Goal: Transaction & Acquisition: Book appointment/travel/reservation

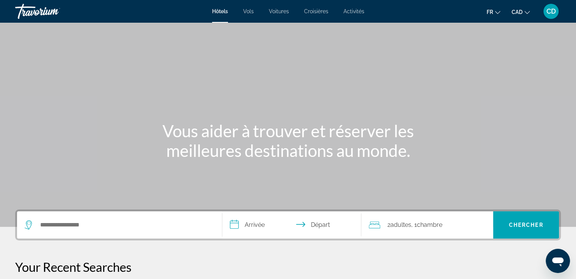
click at [69, 214] on div "Search widget" at bounding box center [120, 225] width 190 height 27
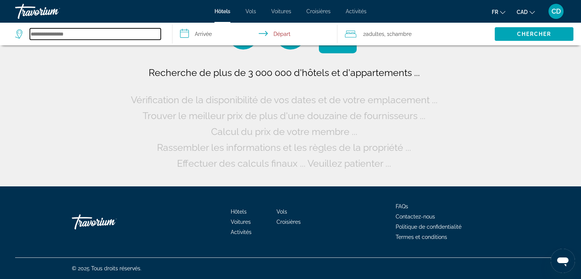
click at [69, 37] on input "Search hotel destination" at bounding box center [95, 33] width 131 height 11
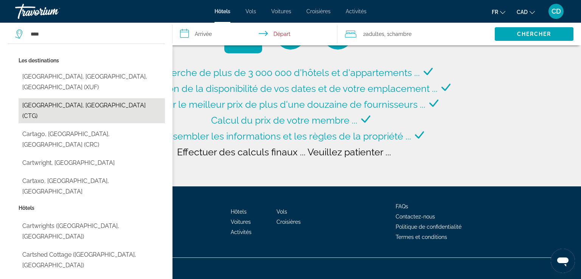
click at [59, 98] on button "[GEOGRAPHIC_DATA], [GEOGRAPHIC_DATA] (CTG)" at bounding box center [92, 110] width 147 height 25
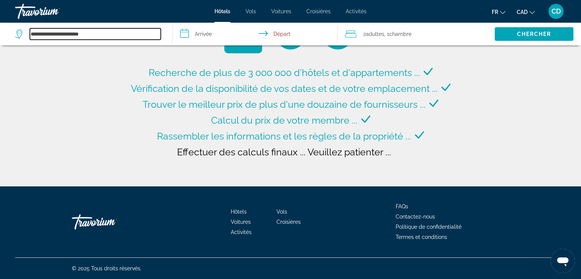
type input "**********"
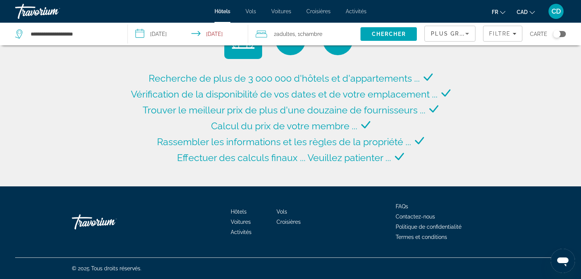
click at [139, 35] on input "**********" at bounding box center [189, 35] width 123 height 25
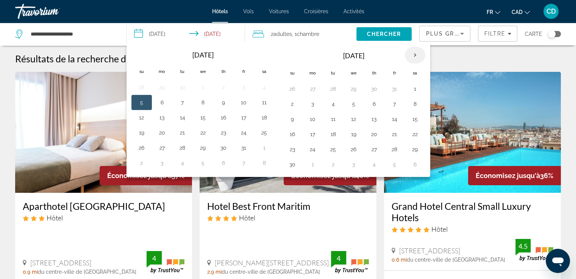
click at [412, 55] on th "Next month" at bounding box center [415, 55] width 20 height 17
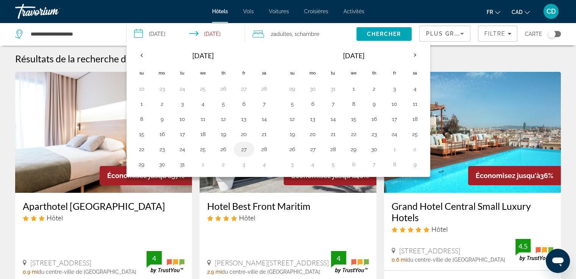
click at [240, 149] on button "27" at bounding box center [244, 149] width 12 height 11
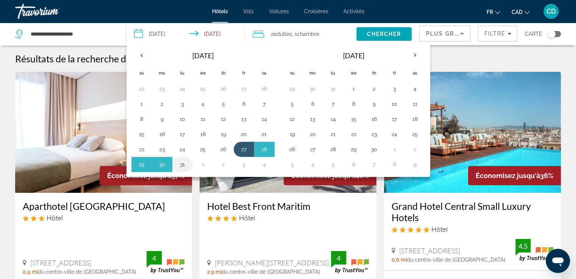
click at [183, 167] on button "31" at bounding box center [182, 164] width 12 height 11
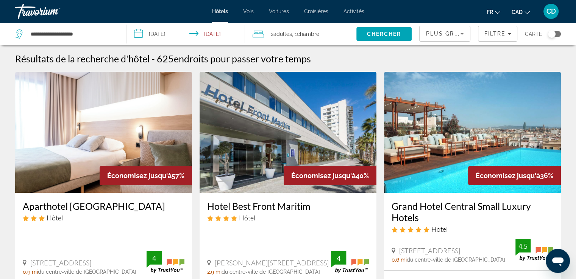
drag, startPoint x: 148, startPoint y: 32, endPoint x: 157, endPoint y: 78, distance: 46.4
click at [148, 32] on input "**********" at bounding box center [187, 35] width 122 height 25
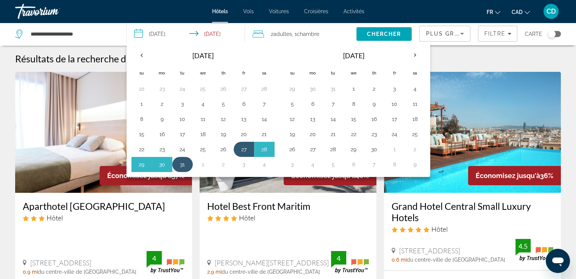
click at [182, 162] on button "31" at bounding box center [182, 164] width 12 height 11
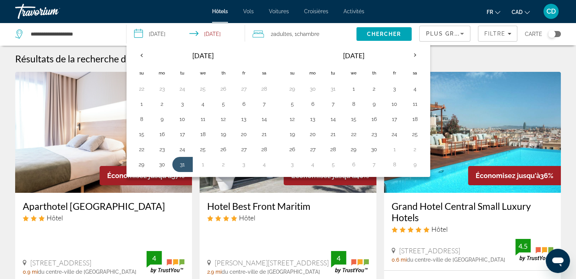
click at [201, 164] on button "1" at bounding box center [203, 164] width 12 height 11
type input "**********"
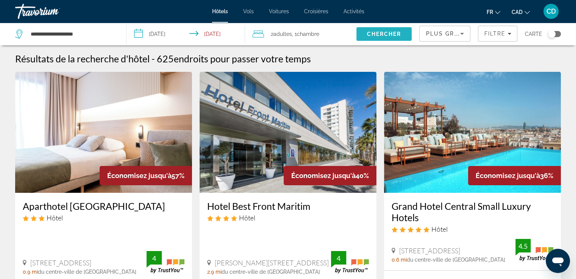
click at [381, 33] on span "Chercher" at bounding box center [384, 34] width 34 height 6
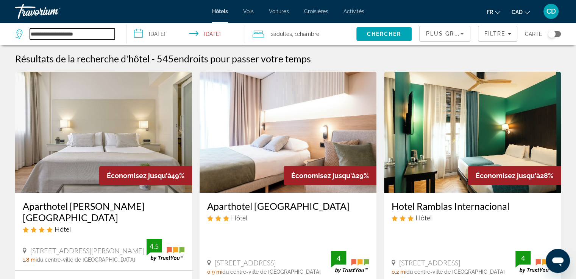
click at [56, 37] on input "**********" at bounding box center [72, 33] width 85 height 11
drag, startPoint x: 96, startPoint y: 35, endPoint x: 0, endPoint y: 41, distance: 96.3
click at [0, 41] on app-destination-search "**********" at bounding box center [63, 34] width 126 height 23
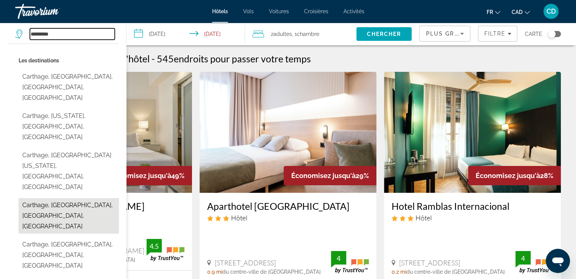
type input "**********"
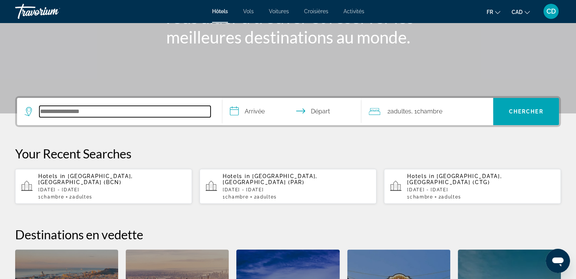
click at [67, 110] on input "Search hotel destination" at bounding box center [124, 111] width 171 height 11
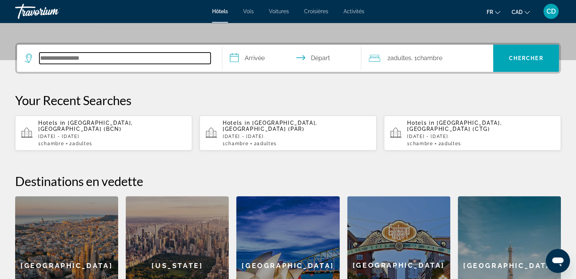
scroll to position [185, 0]
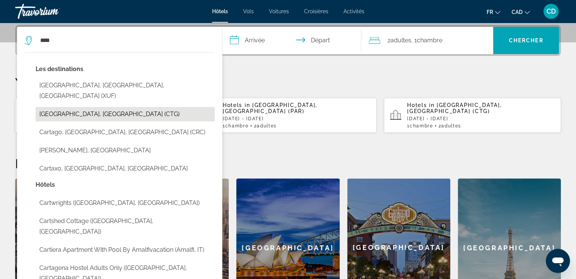
click at [59, 107] on button "[GEOGRAPHIC_DATA], [GEOGRAPHIC_DATA] (CTG)" at bounding box center [125, 114] width 179 height 14
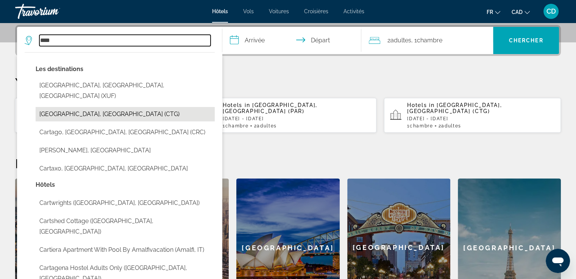
type input "**********"
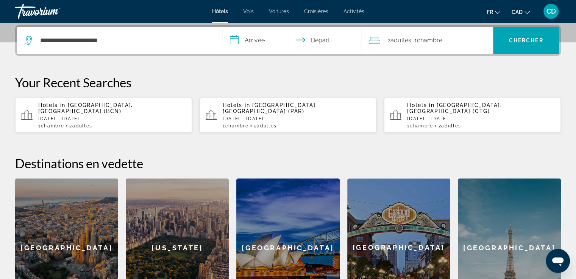
click at [235, 40] on input "**********" at bounding box center [293, 42] width 142 height 30
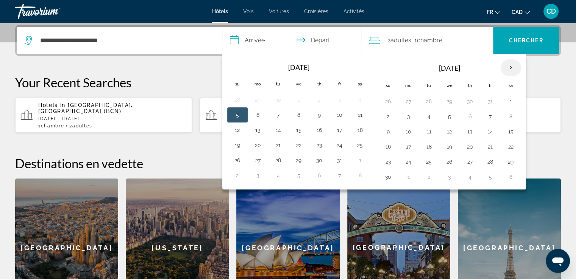
click at [504, 69] on th "Next month" at bounding box center [510, 67] width 20 height 17
click at [424, 176] on button "31" at bounding box center [429, 177] width 12 height 11
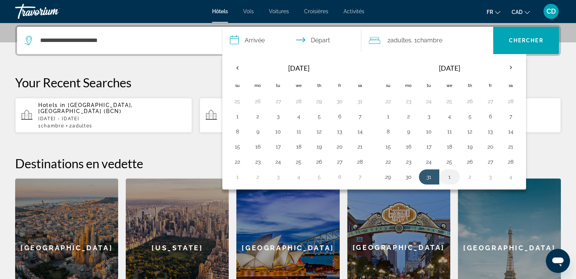
click at [445, 177] on button "1" at bounding box center [449, 177] width 12 height 11
type input "**********"
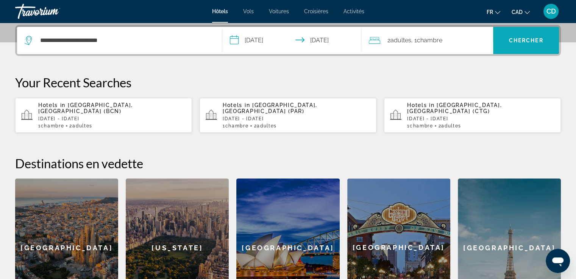
click at [515, 41] on span "Chercher" at bounding box center [526, 40] width 34 height 6
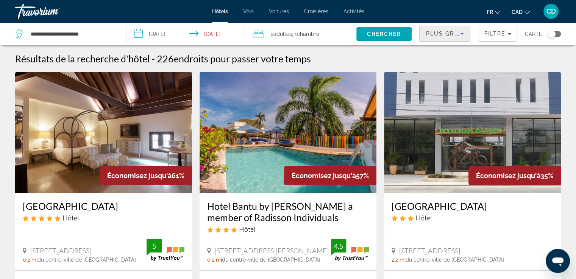
click at [463, 35] on icon "Sort by" at bounding box center [461, 33] width 9 height 9
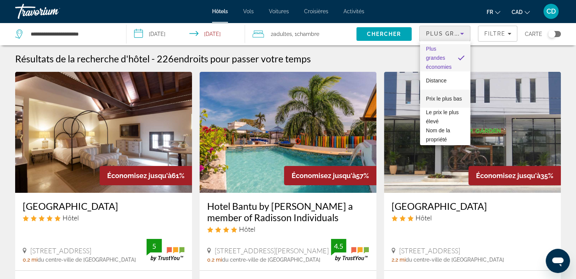
click at [442, 96] on span "Prix le plus bas" at bounding box center [444, 99] width 36 height 6
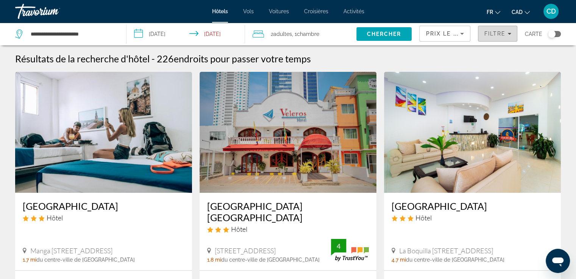
click at [509, 34] on icon "Filters" at bounding box center [509, 34] width 4 height 4
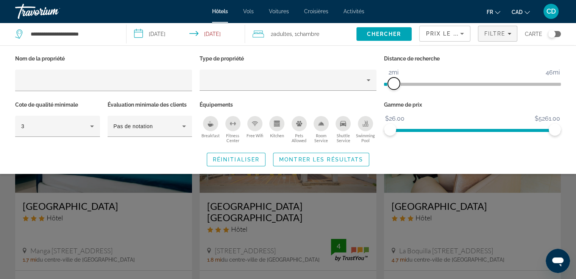
drag, startPoint x: 480, startPoint y: 86, endPoint x: 393, endPoint y: 94, distance: 87.5
click at [393, 94] on div "Distance de recherche 1mi 46mi 2mi" at bounding box center [472, 76] width 184 height 46
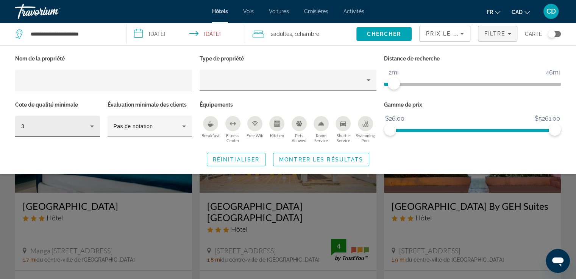
click at [89, 127] on icon "Hotel Filters" at bounding box center [91, 126] width 9 height 9
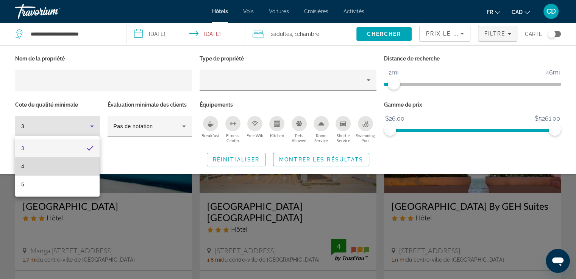
click at [74, 165] on mat-option "4" at bounding box center [57, 166] width 84 height 18
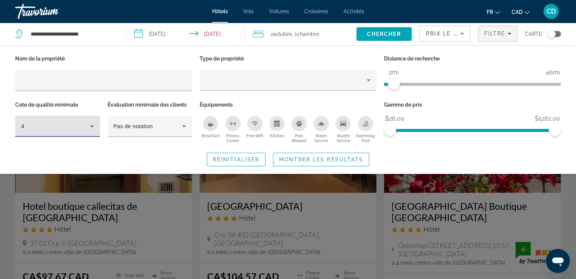
click at [208, 129] on div "Breakfast" at bounding box center [210, 123] width 15 height 15
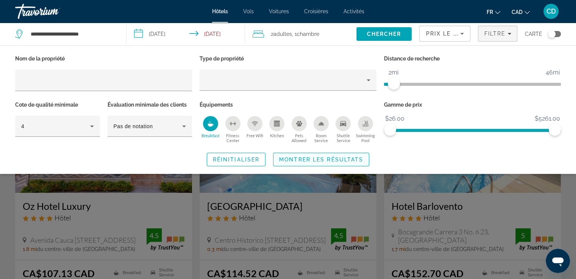
click at [328, 159] on span "Montrer les résultats" at bounding box center [321, 160] width 84 height 6
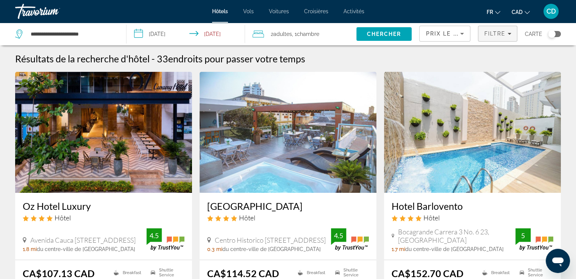
click at [502, 32] on span "Filtre" at bounding box center [495, 34] width 22 height 6
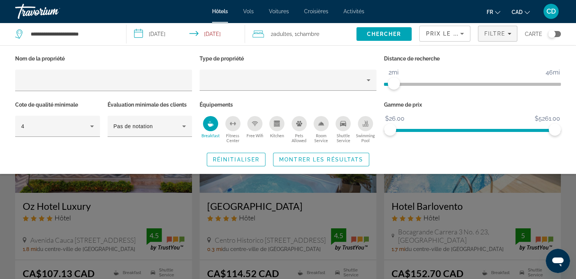
drag, startPoint x: 210, startPoint y: 123, endPoint x: 220, endPoint y: 146, distance: 25.2
click at [210, 123] on icon "Breakfast" at bounding box center [210, 124] width 6 height 6
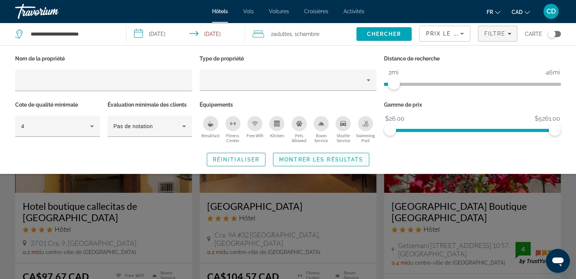
drag, startPoint x: 325, startPoint y: 160, endPoint x: 327, endPoint y: 156, distance: 4.4
click at [325, 160] on span "Montrer les résultats" at bounding box center [321, 160] width 84 height 6
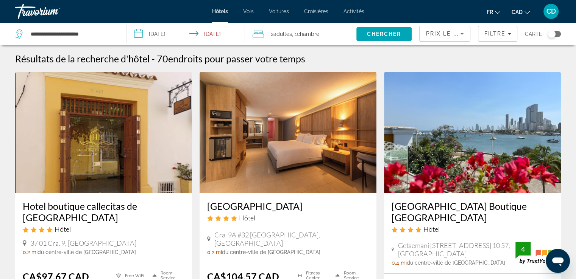
click at [269, 207] on h3 "[GEOGRAPHIC_DATA]" at bounding box center [288, 206] width 162 height 11
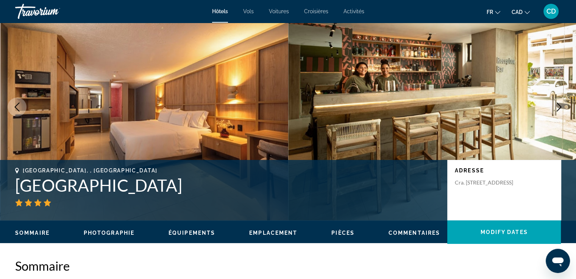
scroll to position [38, 0]
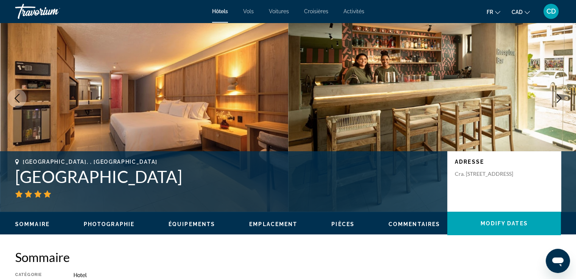
click at [125, 226] on span "Photographie" at bounding box center [109, 224] width 51 height 6
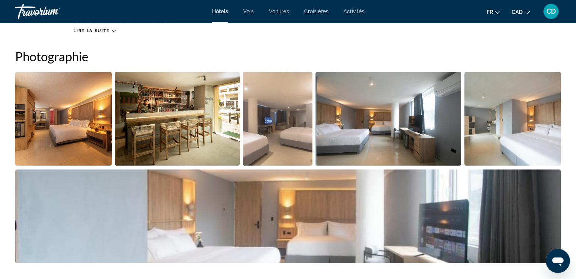
scroll to position [369, 0]
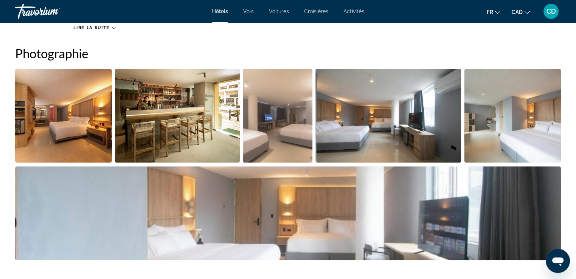
click at [79, 115] on img "Open full-screen image slider" at bounding box center [63, 116] width 97 height 94
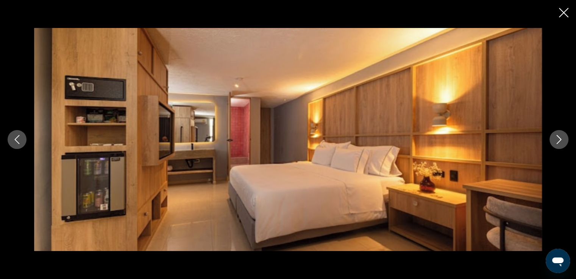
click at [568, 141] on div "prev next" at bounding box center [288, 139] width 576 height 223
click at [563, 140] on icon "Next image" at bounding box center [558, 139] width 9 height 9
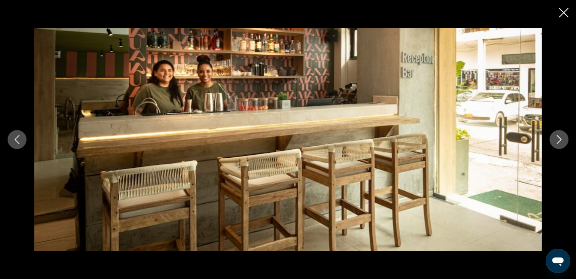
click at [563, 140] on icon "Next image" at bounding box center [558, 139] width 9 height 9
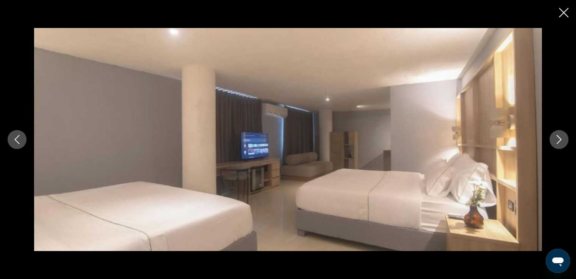
click at [563, 140] on icon "Next image" at bounding box center [558, 139] width 9 height 9
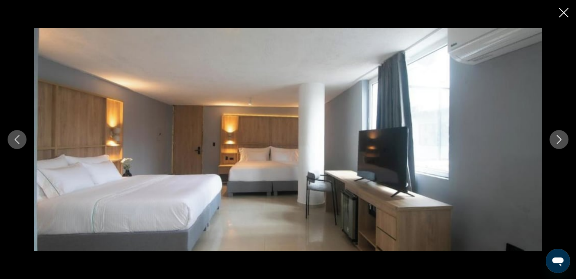
click at [563, 140] on icon "Next image" at bounding box center [558, 139] width 9 height 9
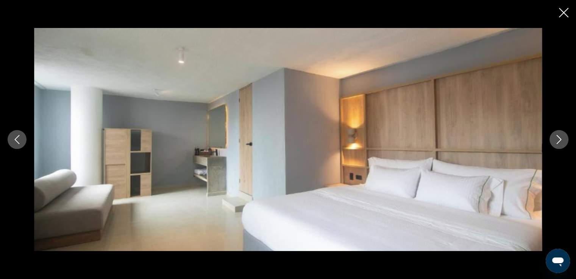
click at [563, 140] on icon "Next image" at bounding box center [558, 139] width 9 height 9
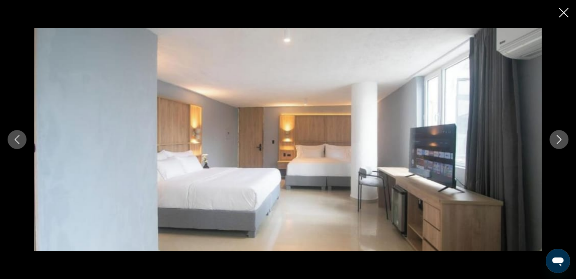
click at [563, 140] on icon "Next image" at bounding box center [558, 139] width 9 height 9
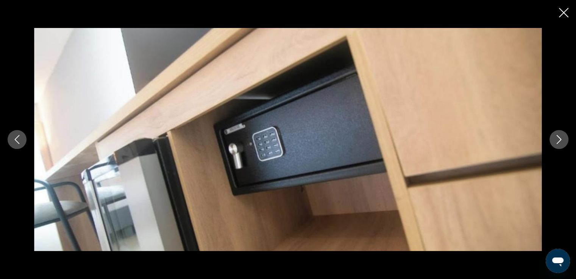
click at [563, 140] on icon "Next image" at bounding box center [558, 139] width 9 height 9
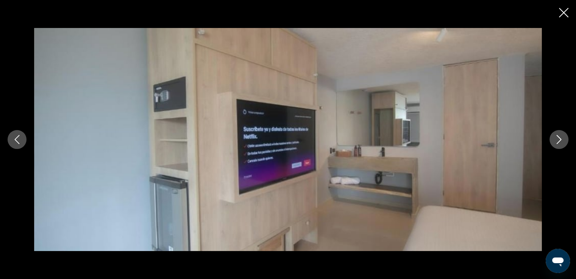
click at [563, 140] on icon "Next image" at bounding box center [558, 139] width 9 height 9
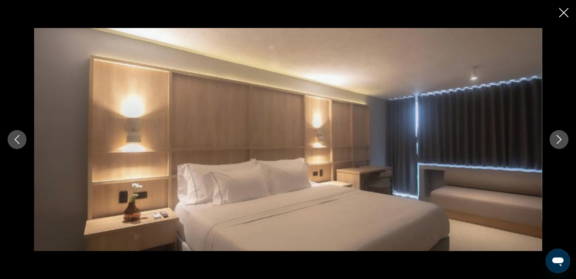
click at [563, 140] on icon "Next image" at bounding box center [558, 139] width 9 height 9
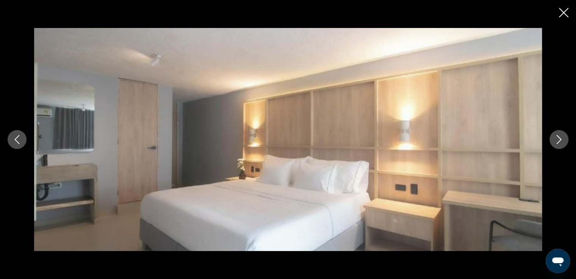
click at [563, 140] on icon "Next image" at bounding box center [558, 139] width 9 height 9
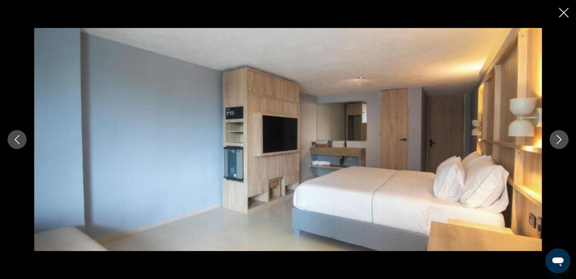
click at [563, 140] on icon "Next image" at bounding box center [558, 139] width 9 height 9
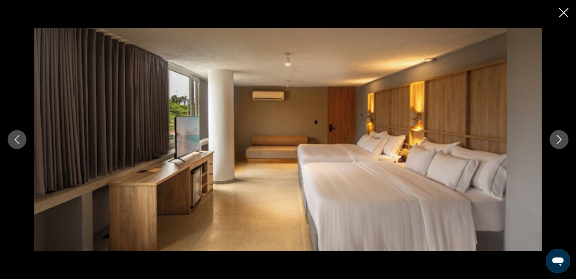
click at [14, 141] on icon "Previous image" at bounding box center [16, 139] width 9 height 9
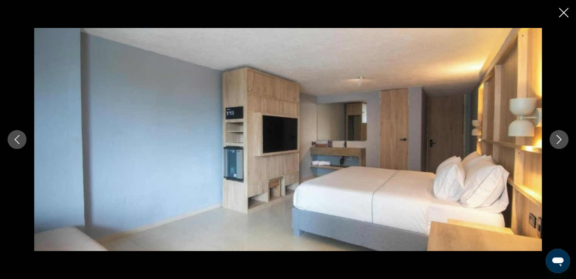
click at [557, 138] on icon "Next image" at bounding box center [558, 139] width 9 height 9
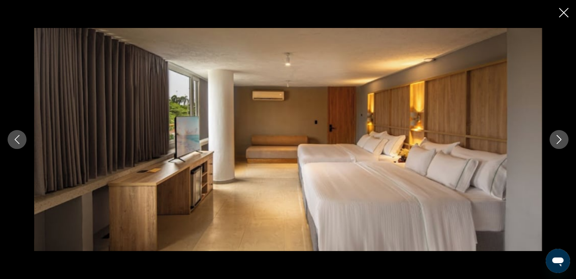
click at [557, 138] on icon "Next image" at bounding box center [558, 139] width 9 height 9
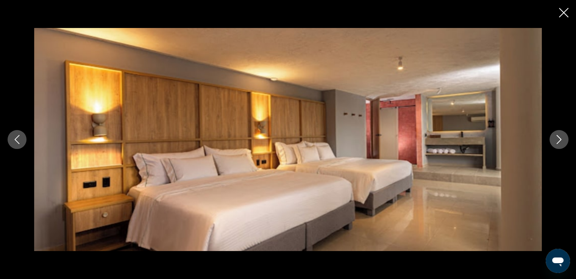
click at [557, 138] on icon "Next image" at bounding box center [558, 139] width 9 height 9
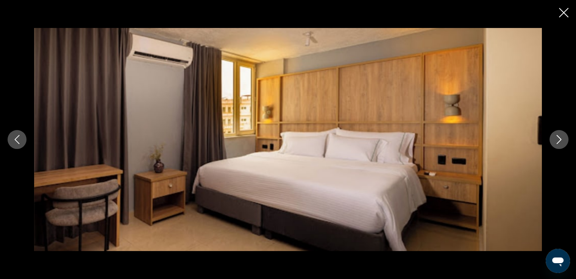
click at [557, 138] on icon "Next image" at bounding box center [558, 139] width 9 height 9
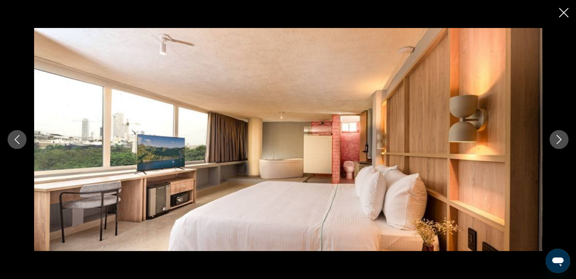
click at [557, 138] on icon "Next image" at bounding box center [558, 139] width 9 height 9
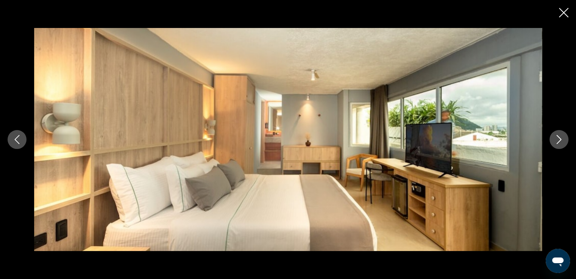
click at [557, 138] on icon "Next image" at bounding box center [558, 139] width 9 height 9
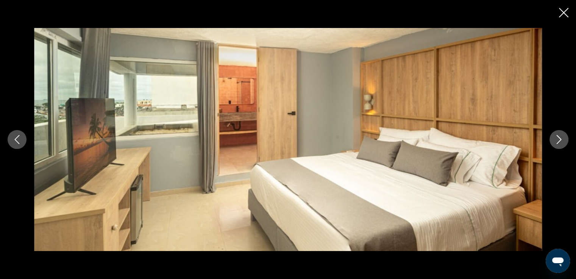
click at [557, 138] on icon "Next image" at bounding box center [558, 139] width 9 height 9
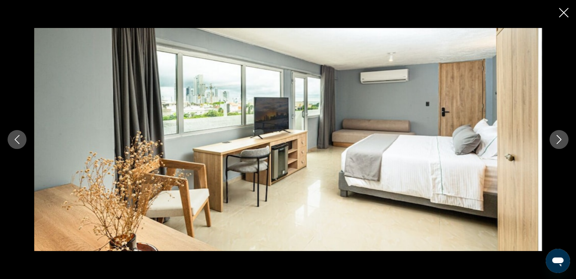
click at [557, 138] on icon "Next image" at bounding box center [558, 139] width 9 height 9
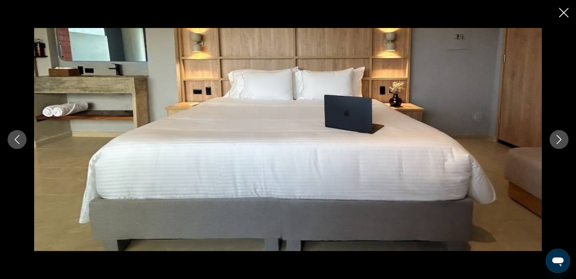
click at [557, 138] on icon "Next image" at bounding box center [558, 139] width 9 height 9
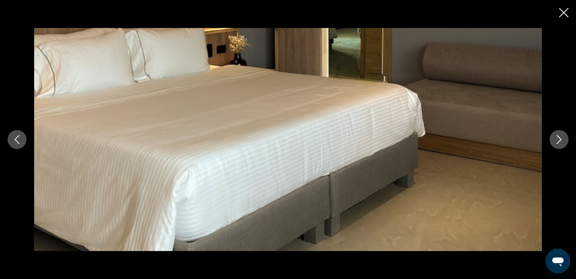
click at [557, 138] on icon "Next image" at bounding box center [558, 139] width 9 height 9
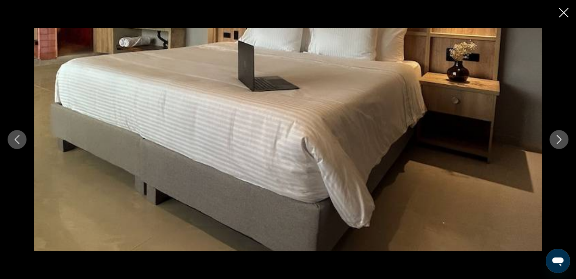
click at [557, 138] on icon "Next image" at bounding box center [558, 139] width 9 height 9
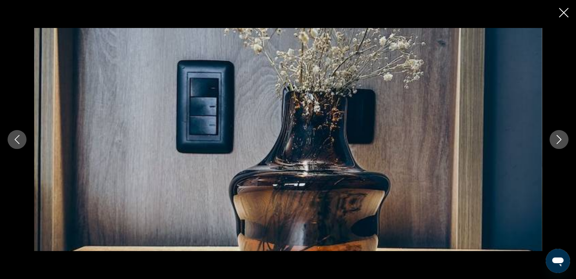
click at [557, 138] on icon "Next image" at bounding box center [558, 139] width 9 height 9
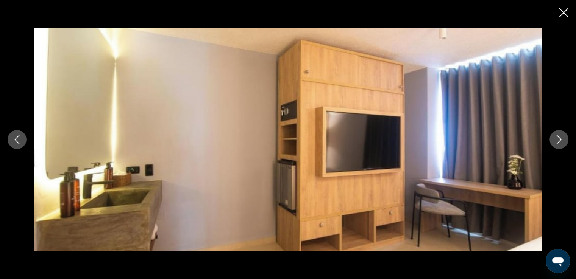
click at [557, 138] on icon "Next image" at bounding box center [558, 139] width 9 height 9
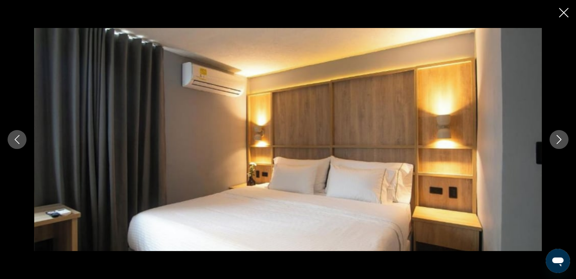
click at [557, 138] on icon "Next image" at bounding box center [558, 139] width 9 height 9
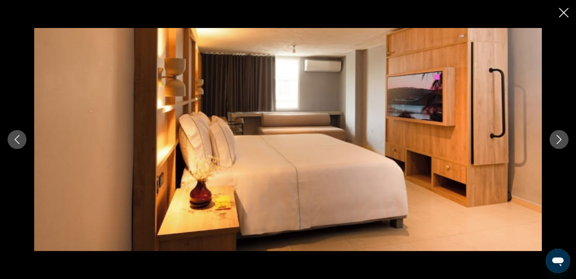
click at [557, 138] on icon "Next image" at bounding box center [558, 139] width 9 height 9
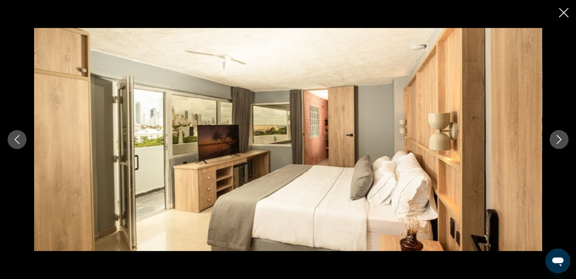
click at [564, 138] on button "Next image" at bounding box center [558, 139] width 19 height 19
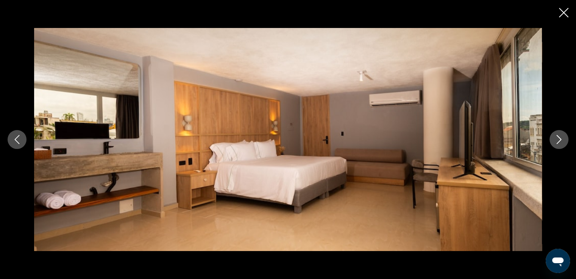
click at [562, 139] on icon "Next image" at bounding box center [558, 139] width 9 height 9
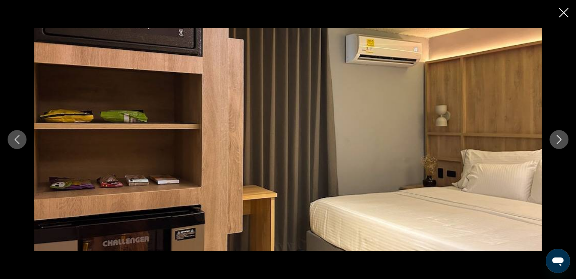
click at [562, 139] on icon "Next image" at bounding box center [558, 139] width 9 height 9
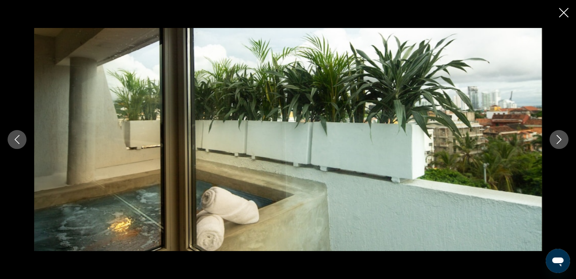
click at [562, 139] on icon "Next image" at bounding box center [558, 139] width 9 height 9
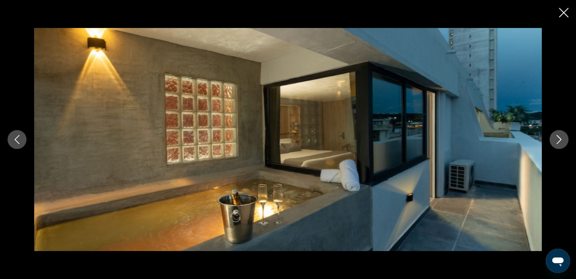
click at [562, 139] on icon "Next image" at bounding box center [558, 139] width 9 height 9
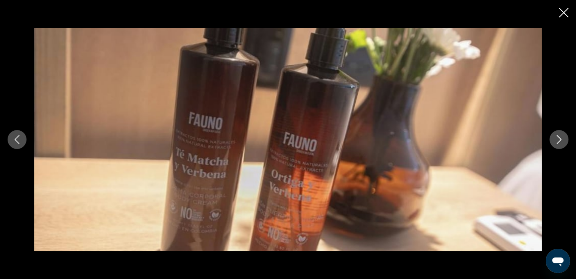
click at [562, 139] on icon "Next image" at bounding box center [558, 139] width 9 height 9
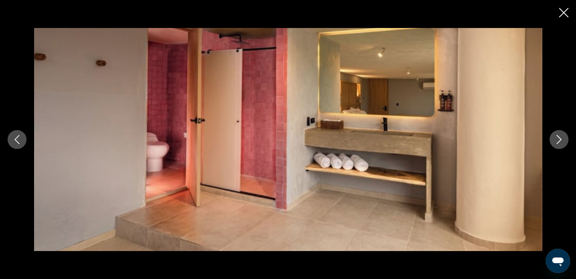
click at [562, 139] on icon "Next image" at bounding box center [558, 139] width 9 height 9
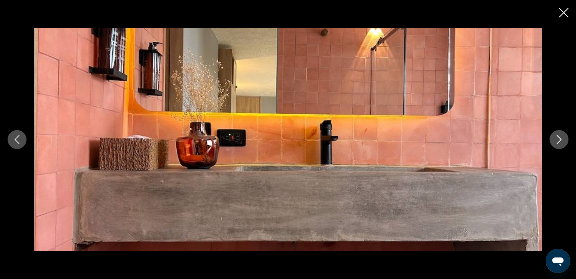
click at [562, 139] on icon "Next image" at bounding box center [558, 139] width 9 height 9
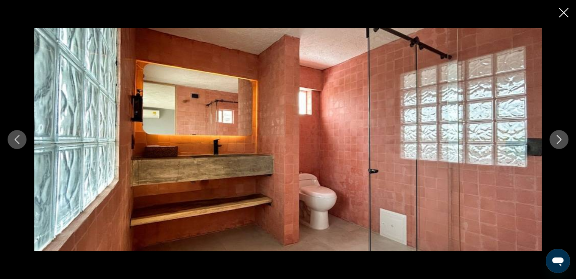
click at [562, 139] on icon "Next image" at bounding box center [558, 139] width 9 height 9
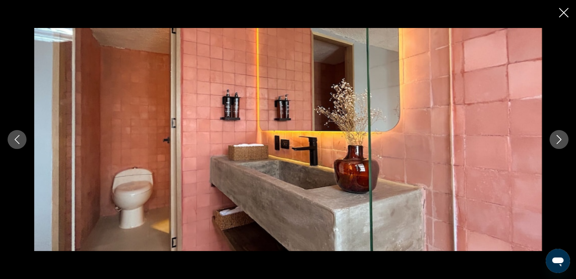
click at [562, 139] on icon "Next image" at bounding box center [558, 139] width 9 height 9
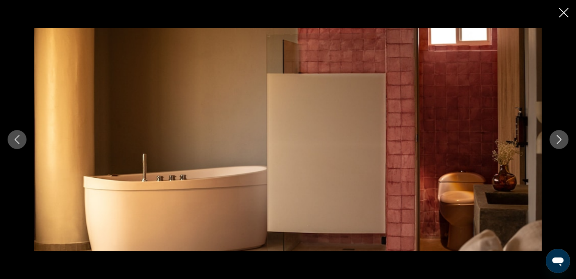
click at [562, 139] on icon "Next image" at bounding box center [558, 139] width 9 height 9
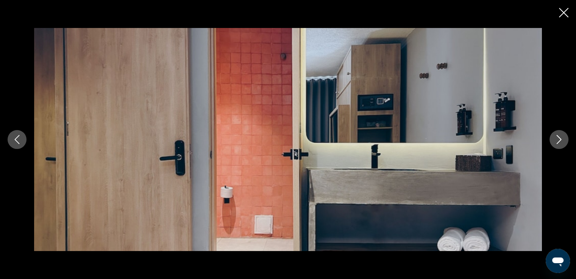
click at [564, 13] on icon "Close slideshow" at bounding box center [563, 12] width 9 height 9
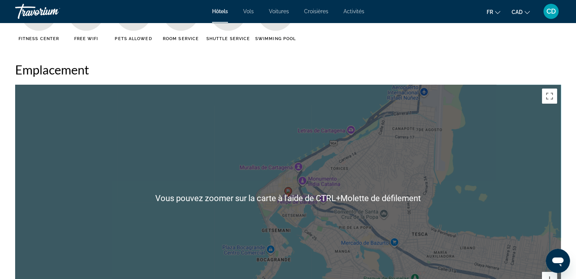
scroll to position [672, 0]
